Goal: Information Seeking & Learning: Learn about a topic

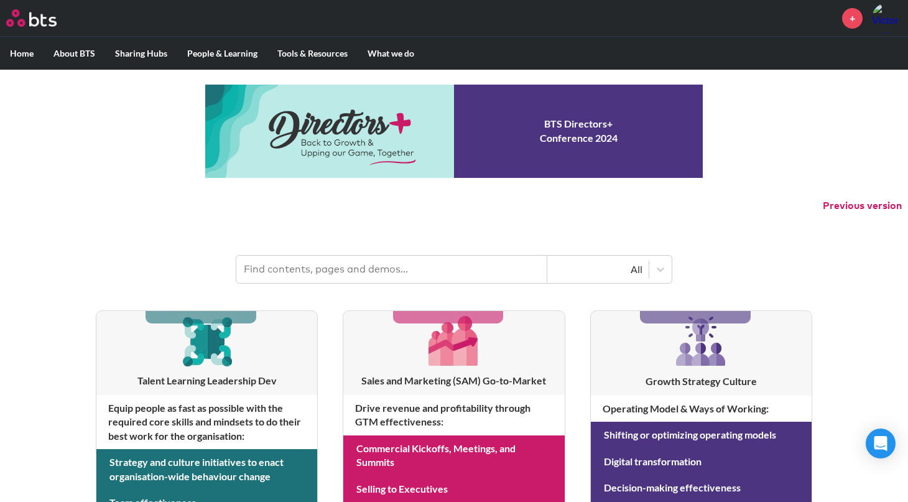
click at [289, 268] on input "text" at bounding box center [391, 269] width 311 height 27
type input "leadership model"
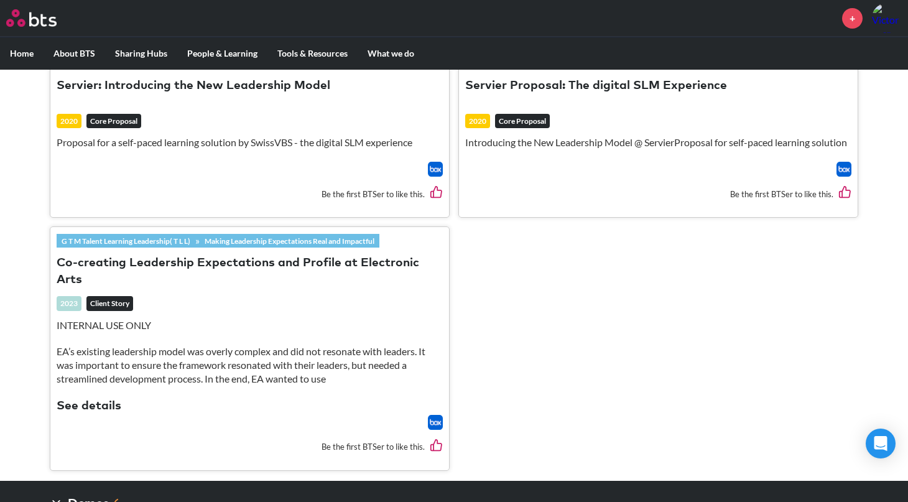
scroll to position [427, 0]
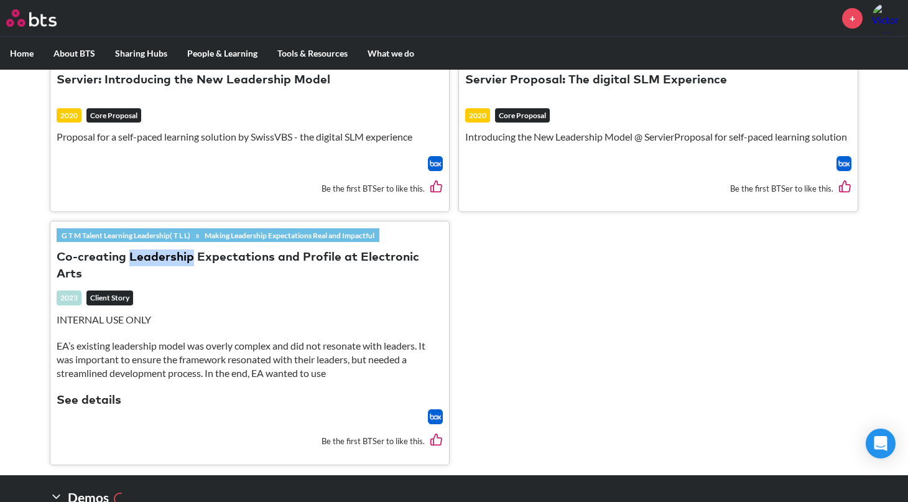
click at [437, 422] on img at bounding box center [435, 416] width 15 height 15
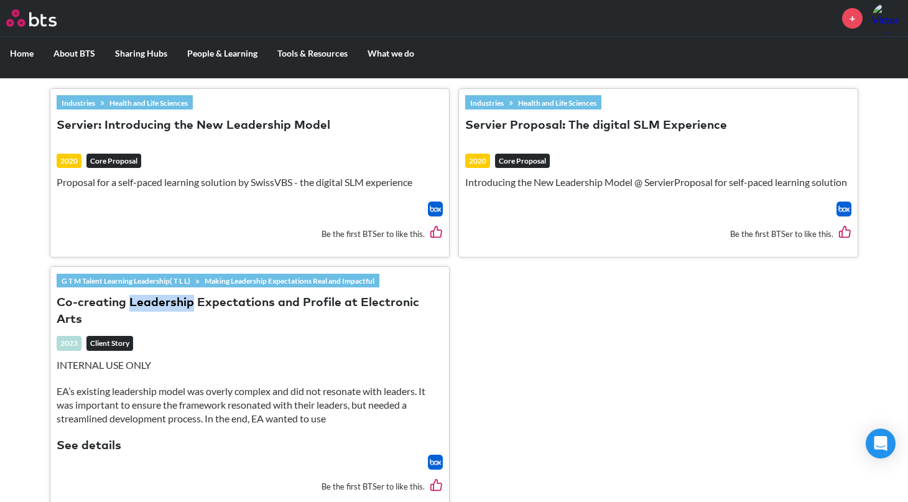
scroll to position [350, 0]
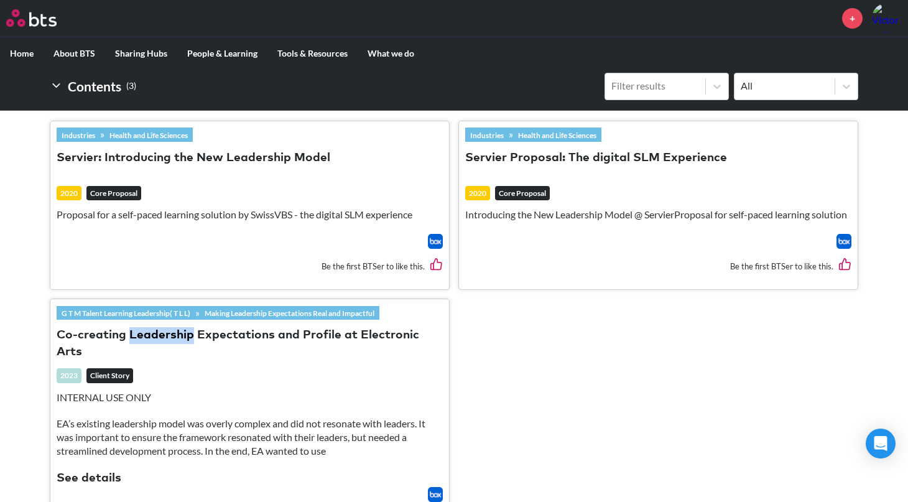
click at [436, 249] on img at bounding box center [435, 241] width 15 height 15
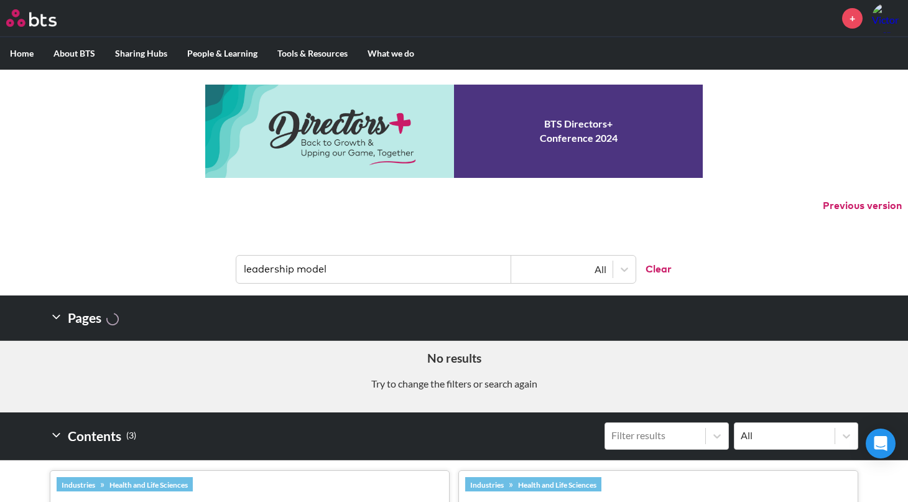
scroll to position [0, 0]
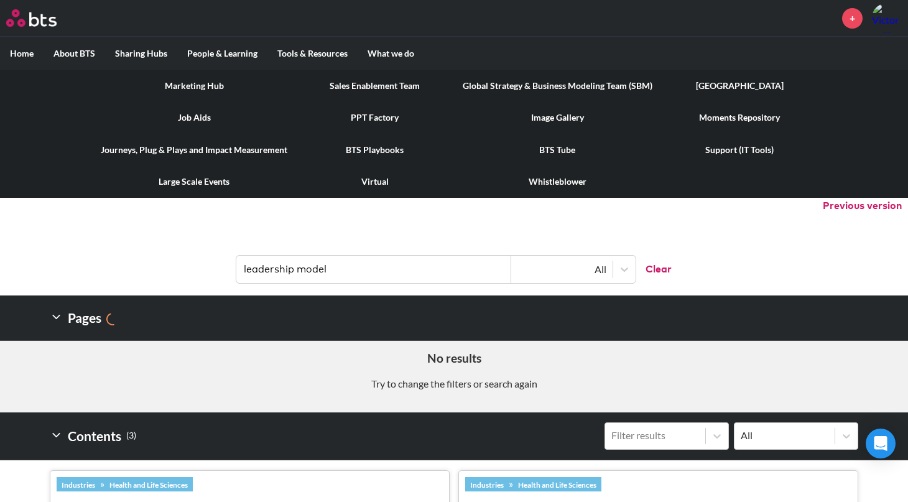
click at [569, 149] on link "BTS Tube" at bounding box center [558, 150] width 210 height 32
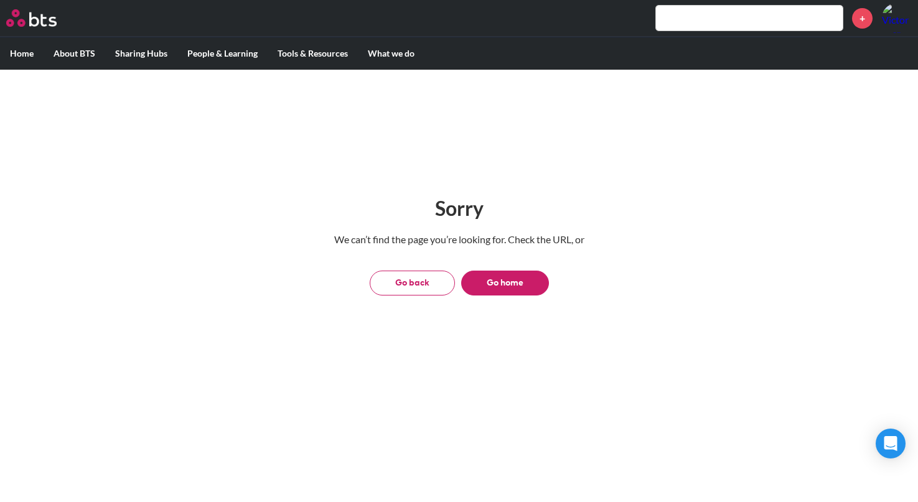
click at [430, 284] on button "Go back" at bounding box center [412, 283] width 85 height 25
